Goal: Task Accomplishment & Management: Use online tool/utility

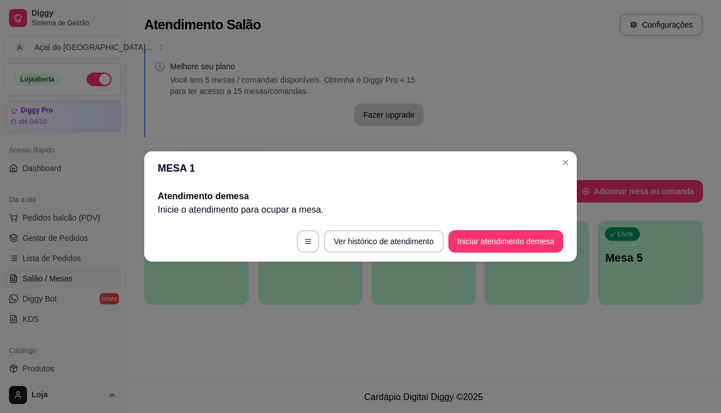
scroll to position [115, 0]
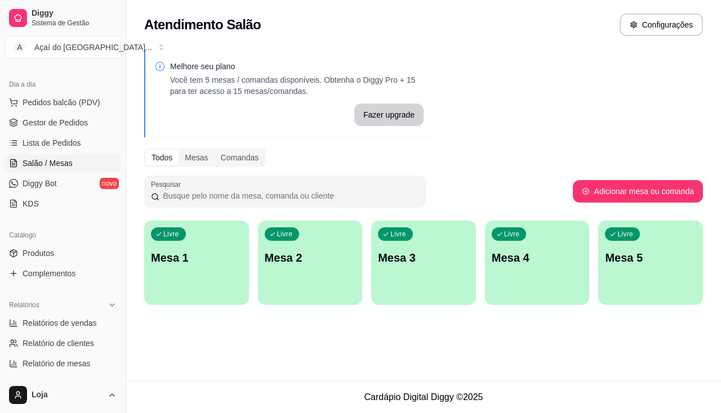
click at [215, 279] on div "Livre Mesa 1" at bounding box center [196, 256] width 105 height 71
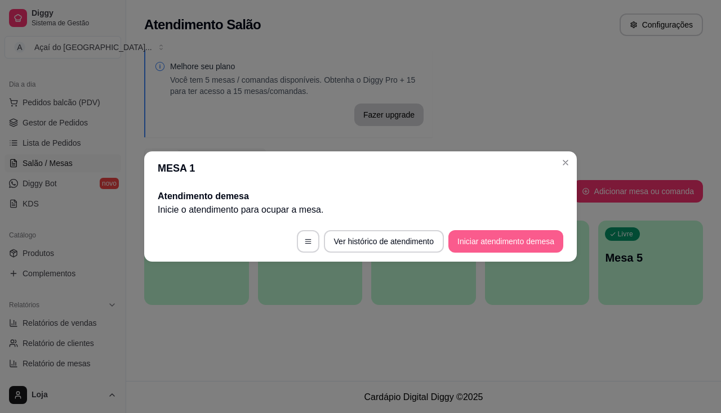
click at [529, 246] on button "Iniciar atendimento de mesa" at bounding box center [505, 241] width 115 height 23
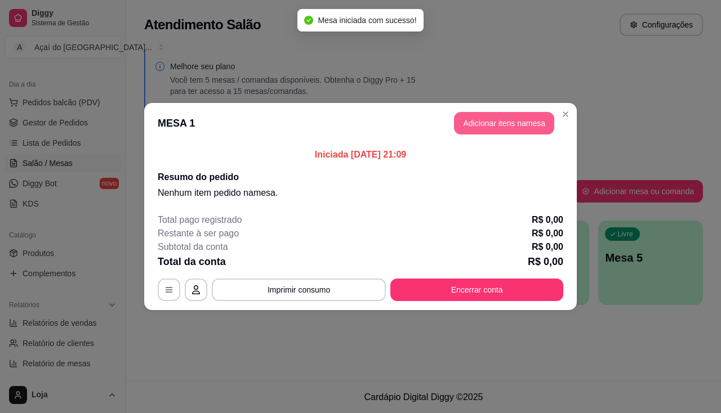
click at [500, 121] on button "Adicionar itens na mesa" at bounding box center [504, 123] width 100 height 23
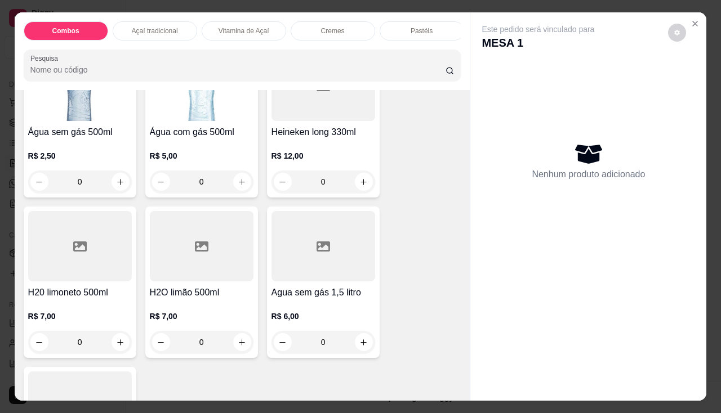
scroll to position [3603, 0]
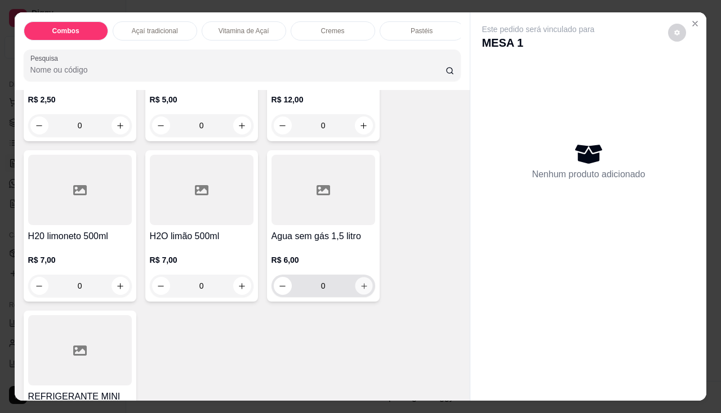
click at [365, 285] on button "increase-product-quantity" at bounding box center [363, 286] width 17 height 17
type input "1"
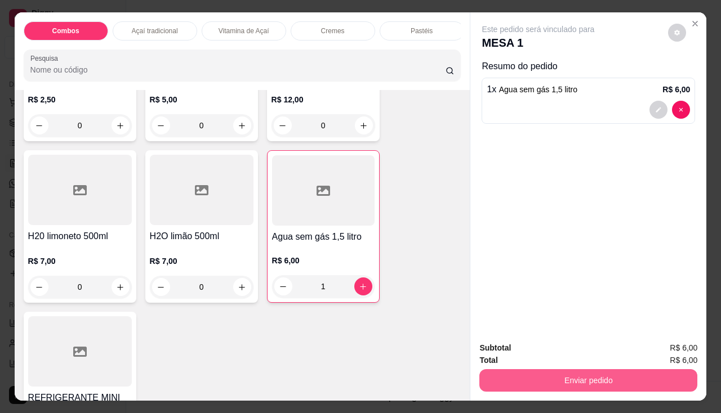
click at [533, 369] on button "Enviar pedido" at bounding box center [588, 380] width 218 height 23
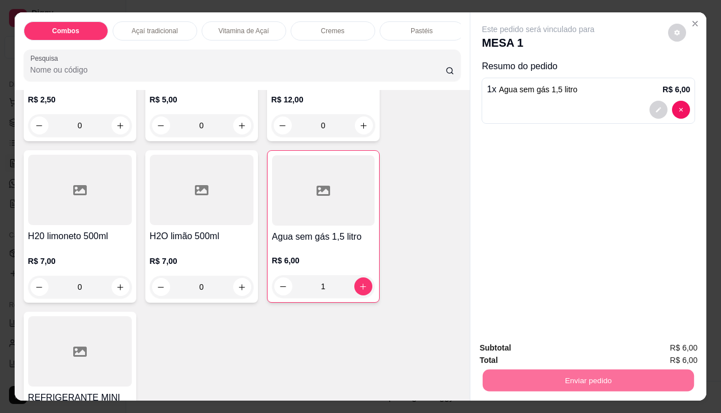
click at [654, 347] on button "Enviar pedido" at bounding box center [668, 348] width 64 height 21
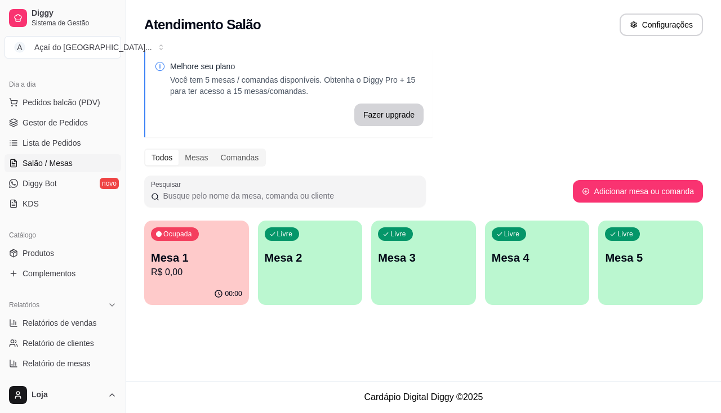
click at [219, 274] on p "R$ 0,00" at bounding box center [196, 273] width 91 height 14
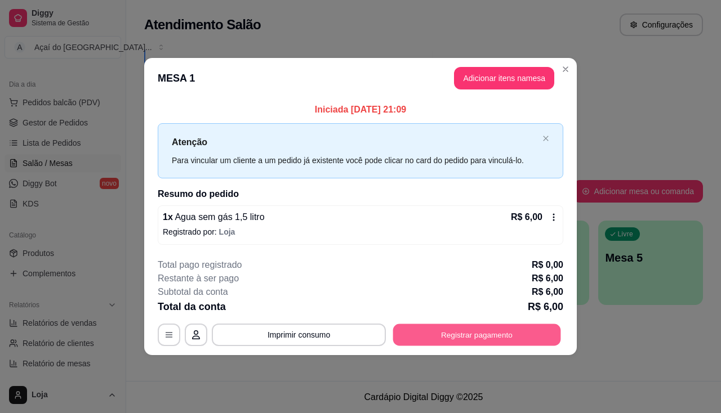
click at [527, 338] on button "Registrar pagamento" at bounding box center [477, 335] width 168 height 22
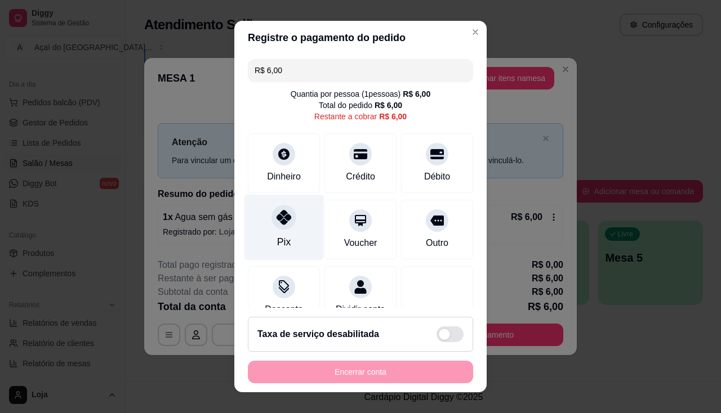
click at [285, 238] on div "Pix" at bounding box center [283, 227] width 79 height 66
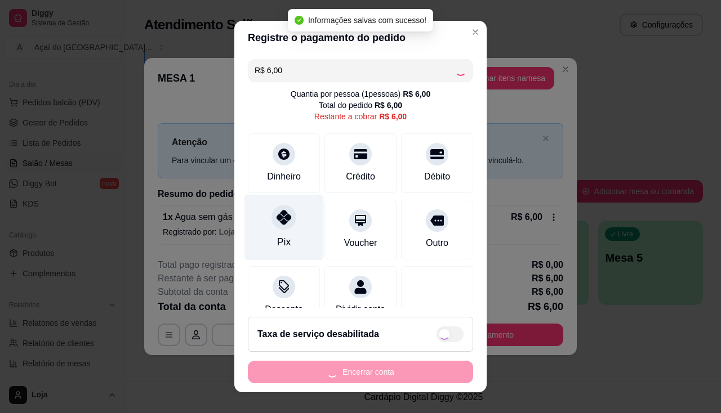
type input "R$ 0,00"
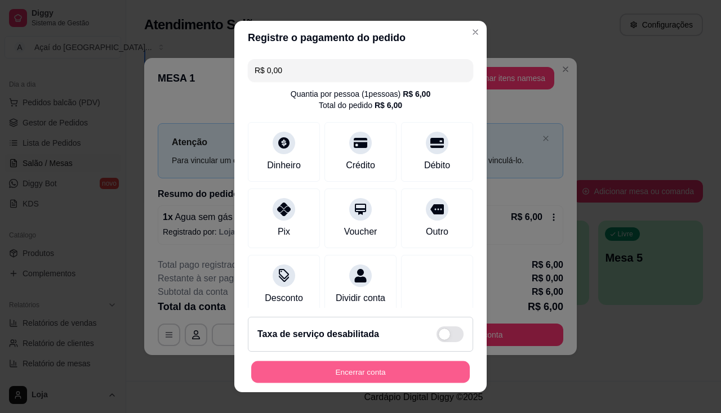
click at [384, 375] on button "Encerrar conta" at bounding box center [360, 372] width 218 height 22
